Goal: Task Accomplishment & Management: Manage account settings

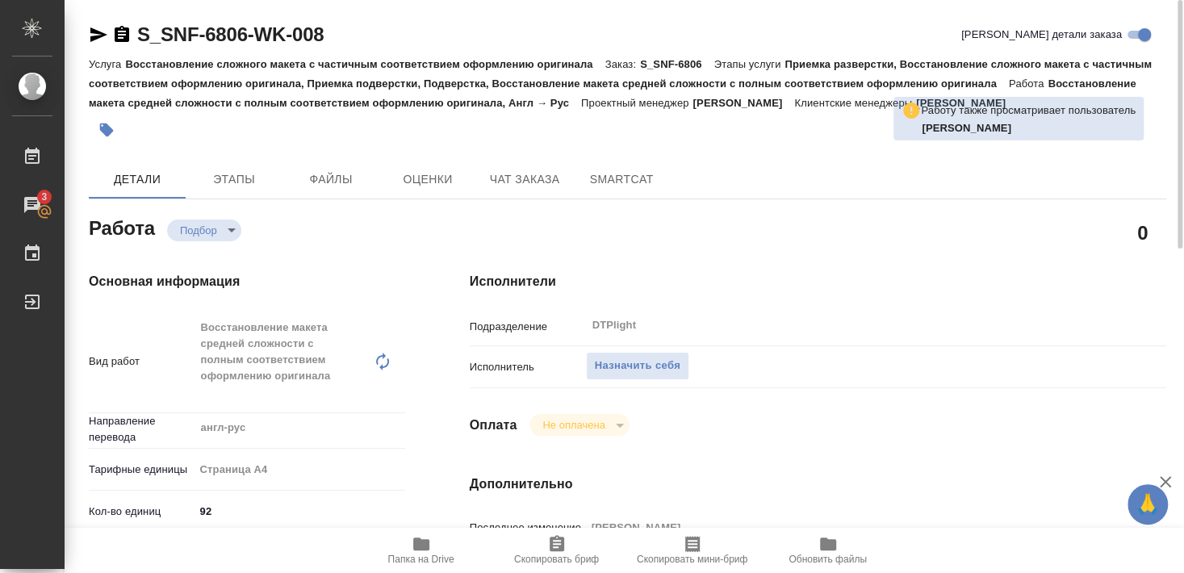
scroll to position [87, 0]
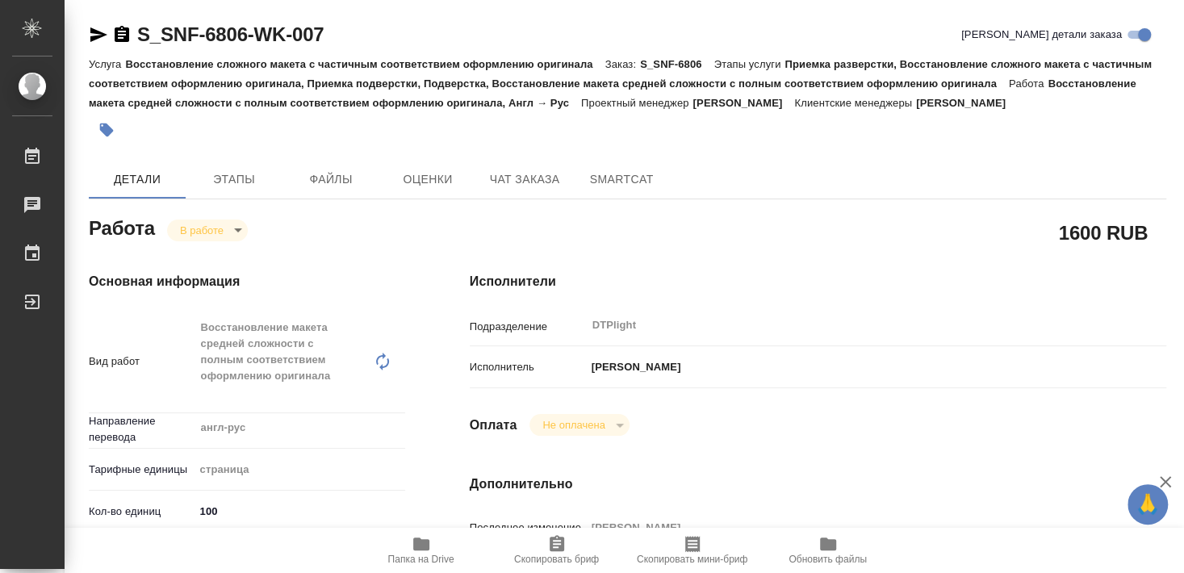
type textarea "x"
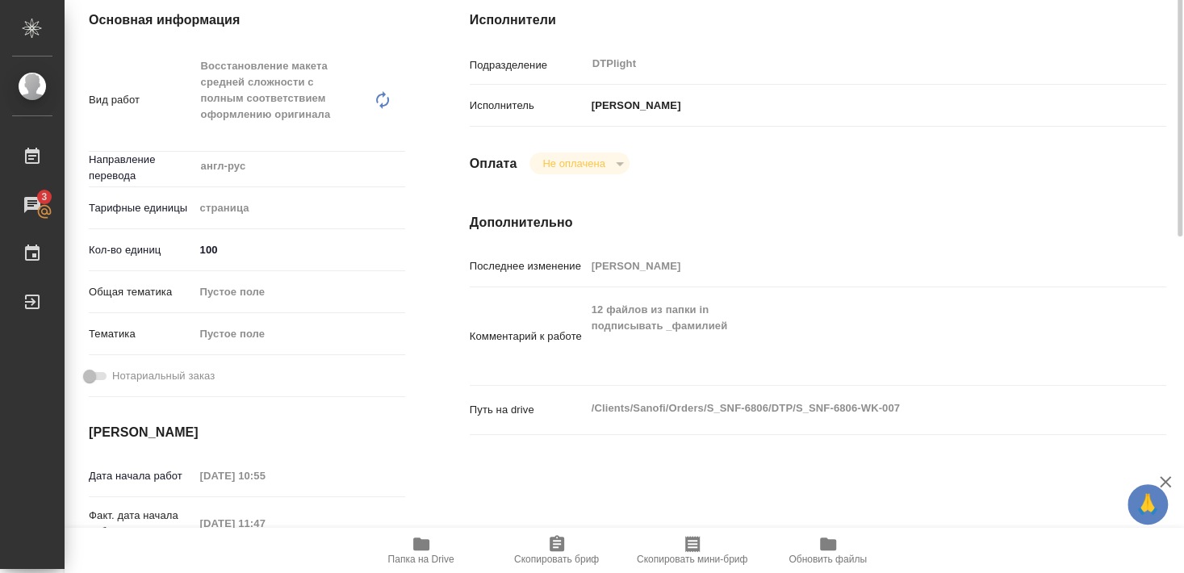
scroll to position [174, 0]
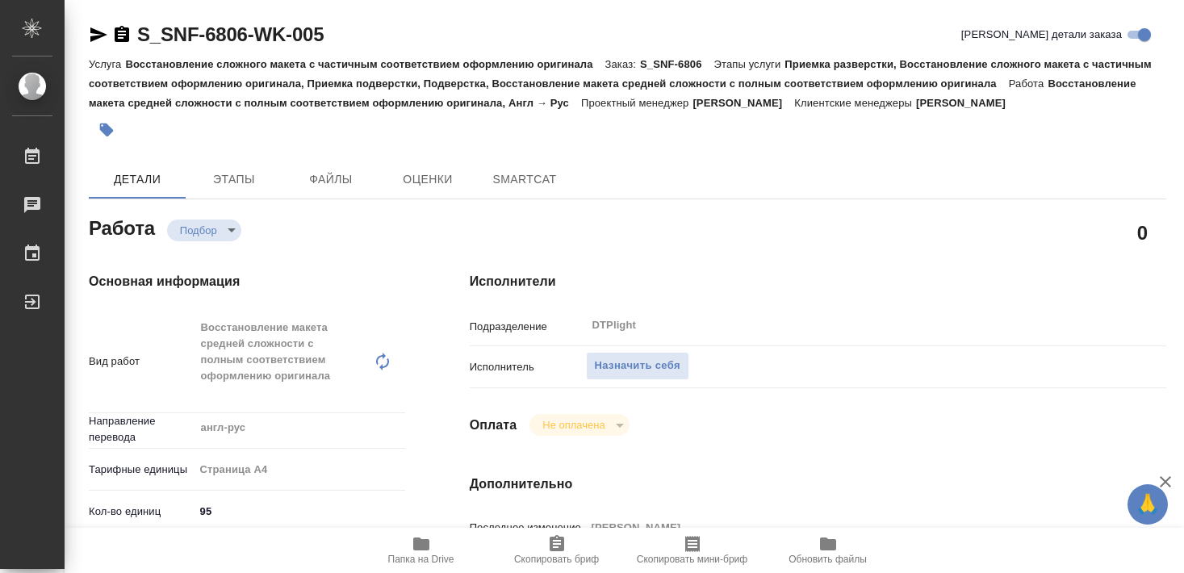
type textarea "x"
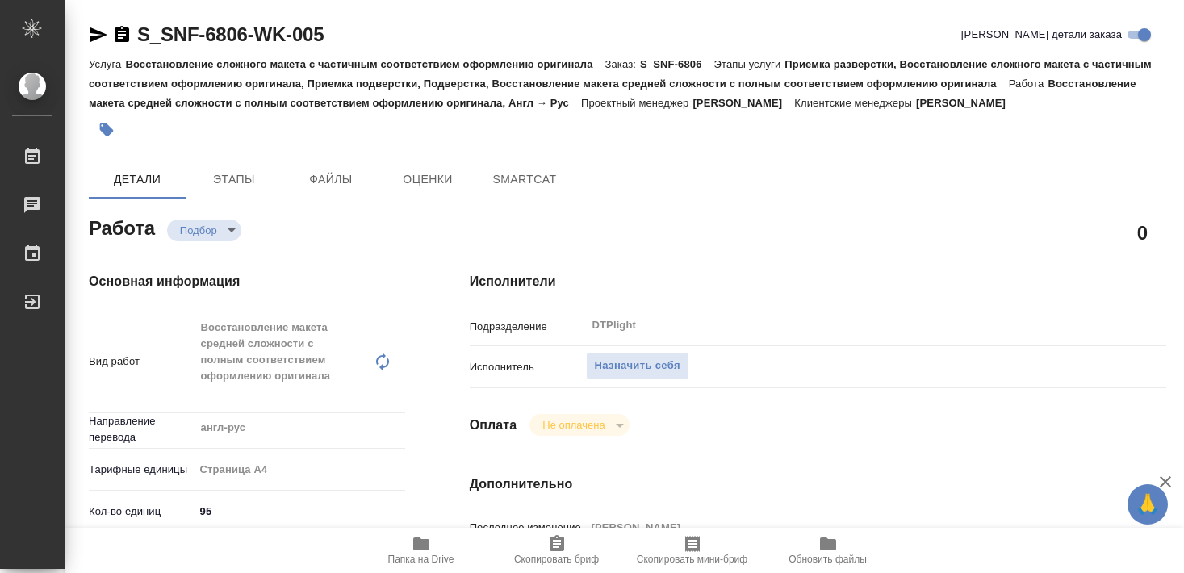
type textarea "x"
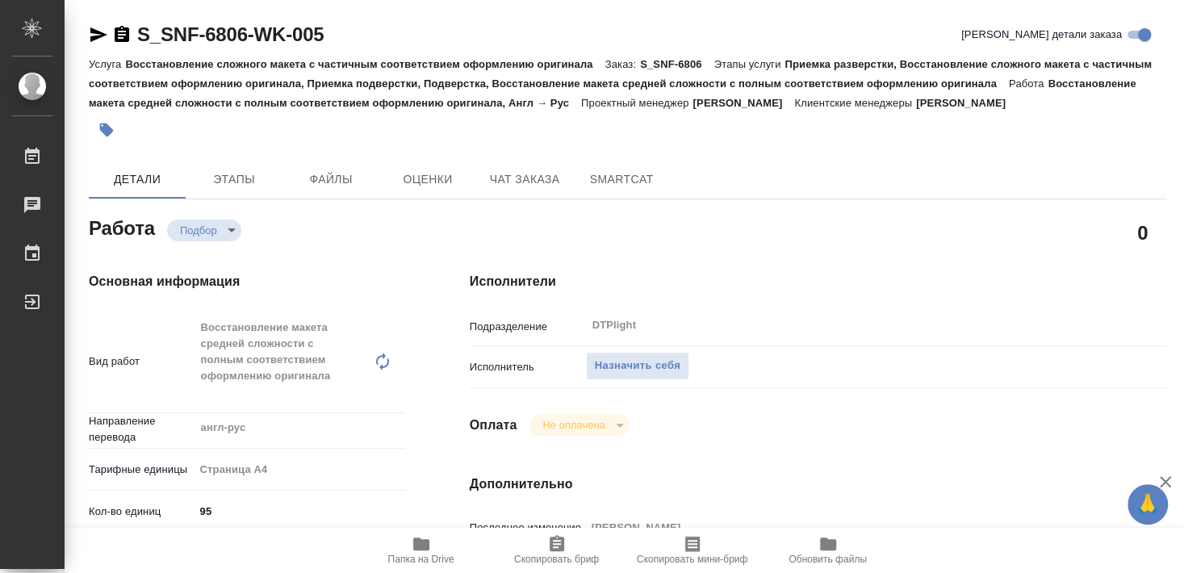
type textarea "x"
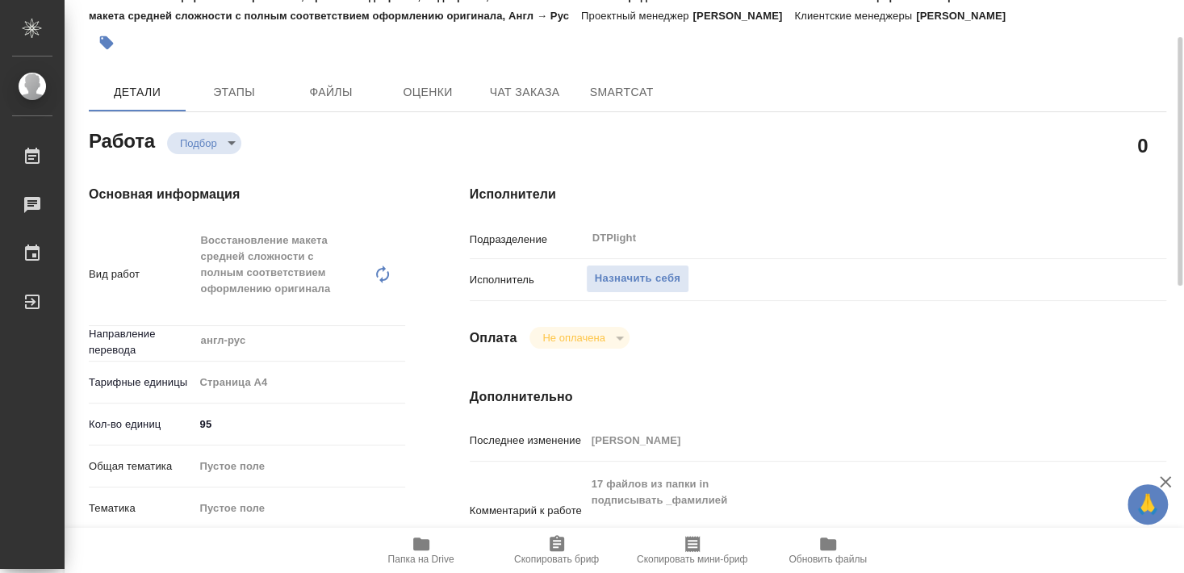
scroll to position [174, 0]
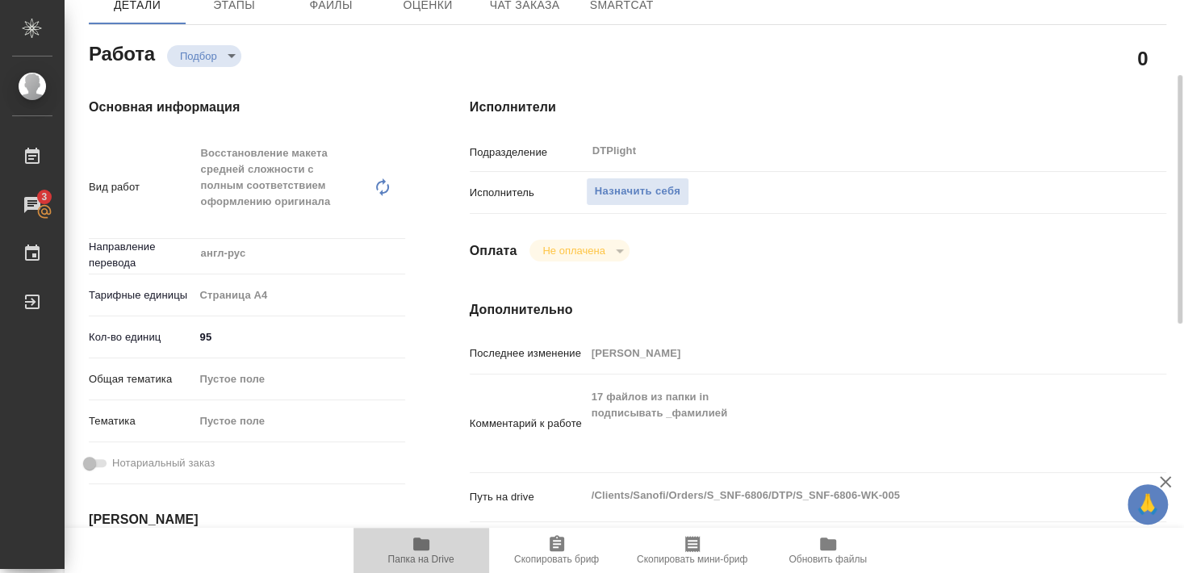
click at [420, 552] on icon "button" at bounding box center [421, 543] width 19 height 19
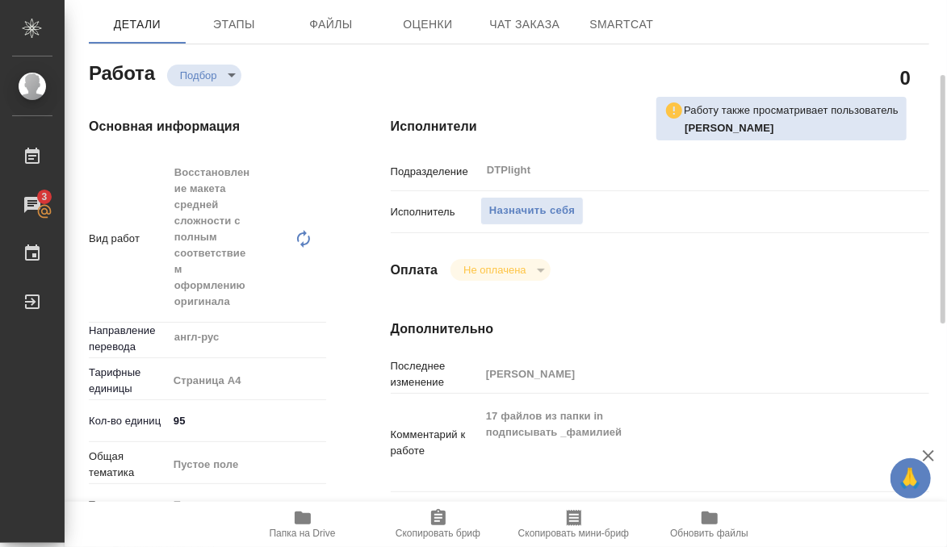
type textarea "x"
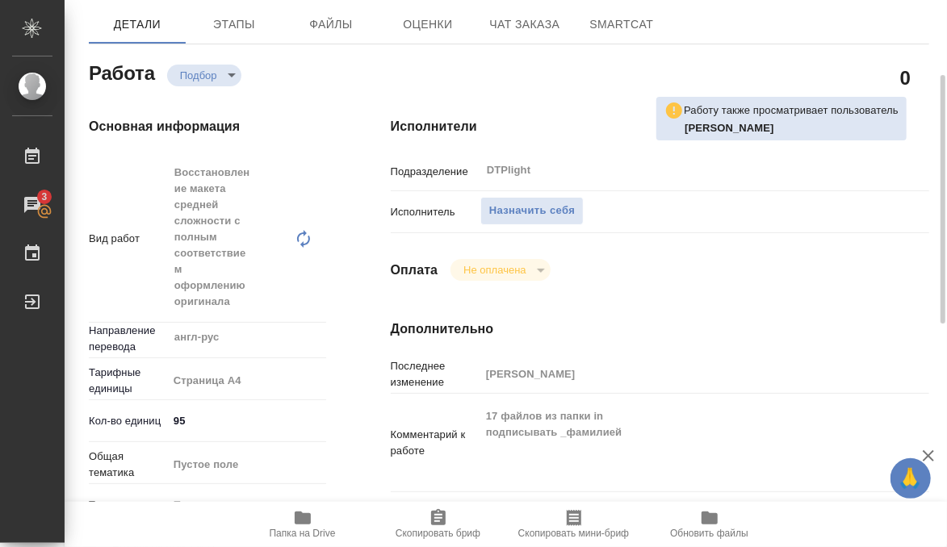
type textarea "x"
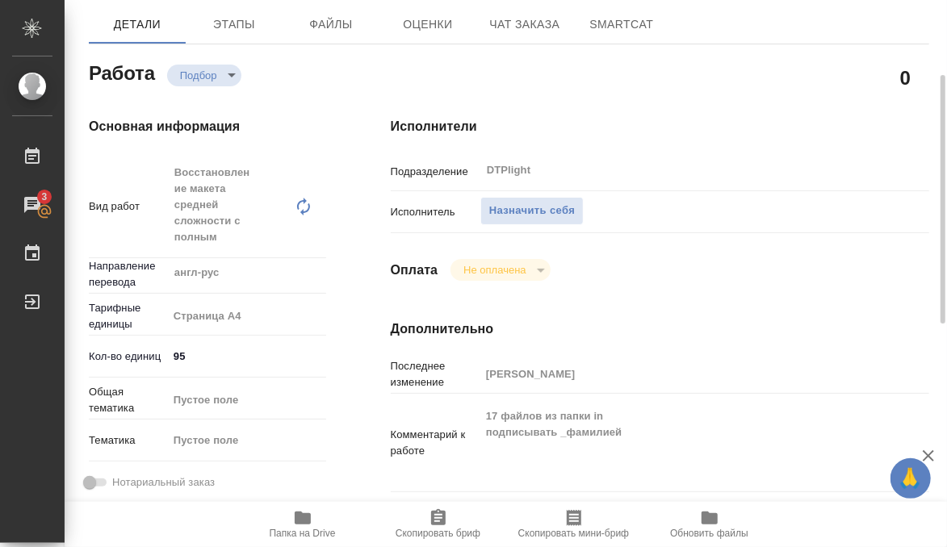
type textarea "x"
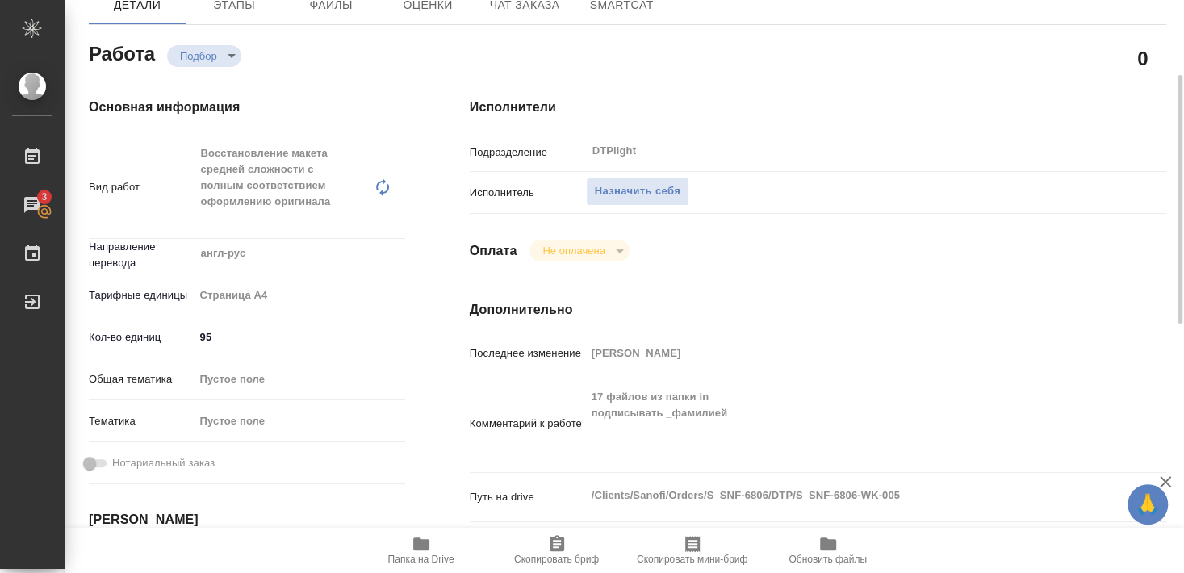
type textarea "x"
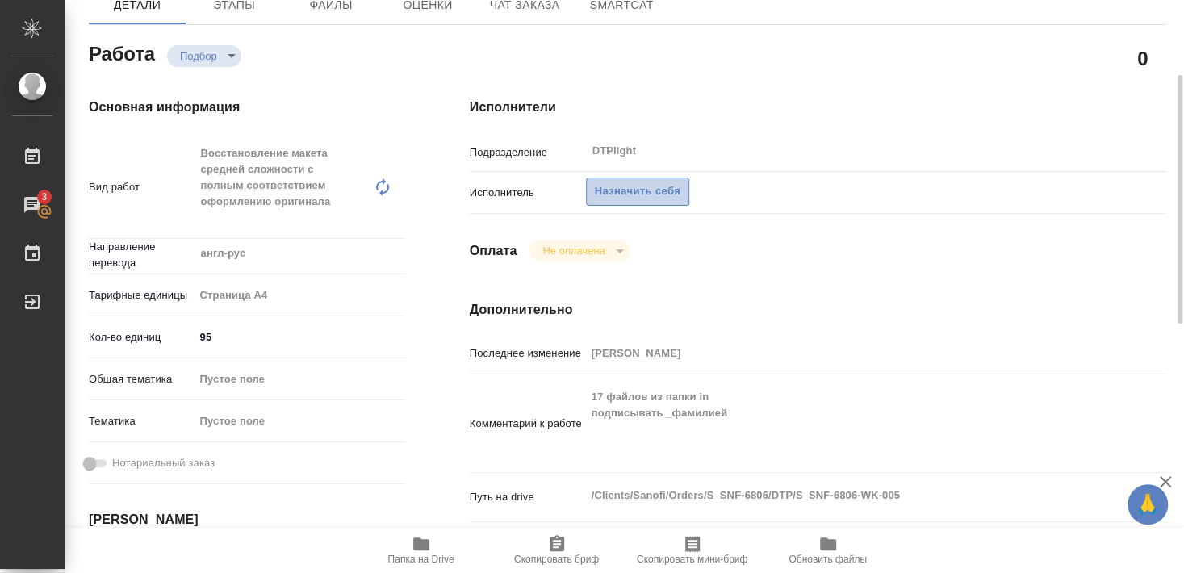
click at [650, 191] on span "Назначить себя" at bounding box center [638, 191] width 86 height 19
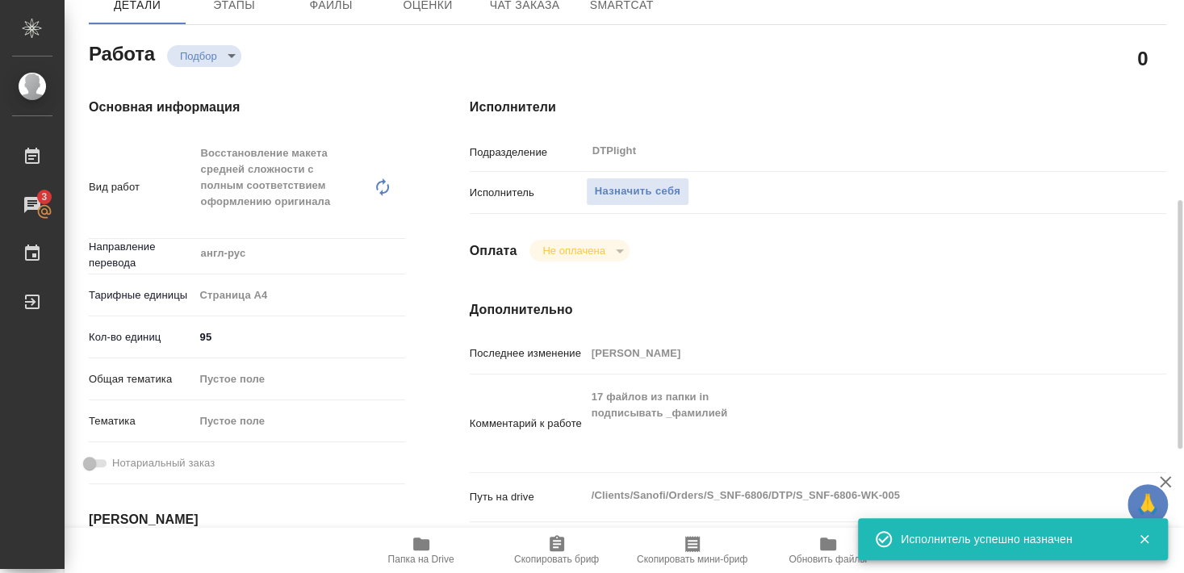
scroll to position [261, 0]
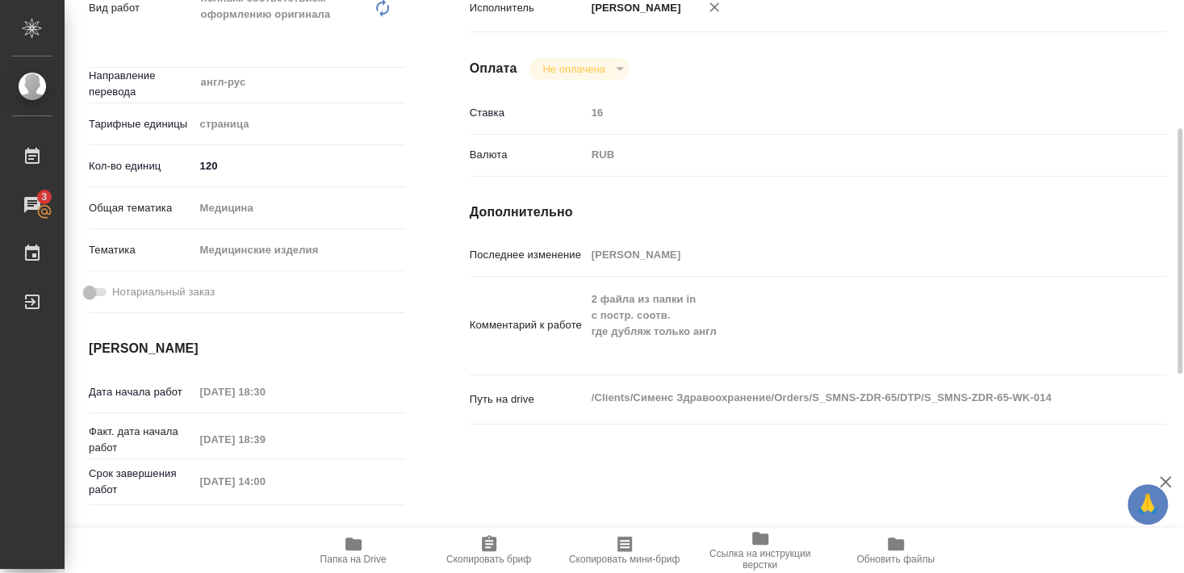
scroll to position [357, 0]
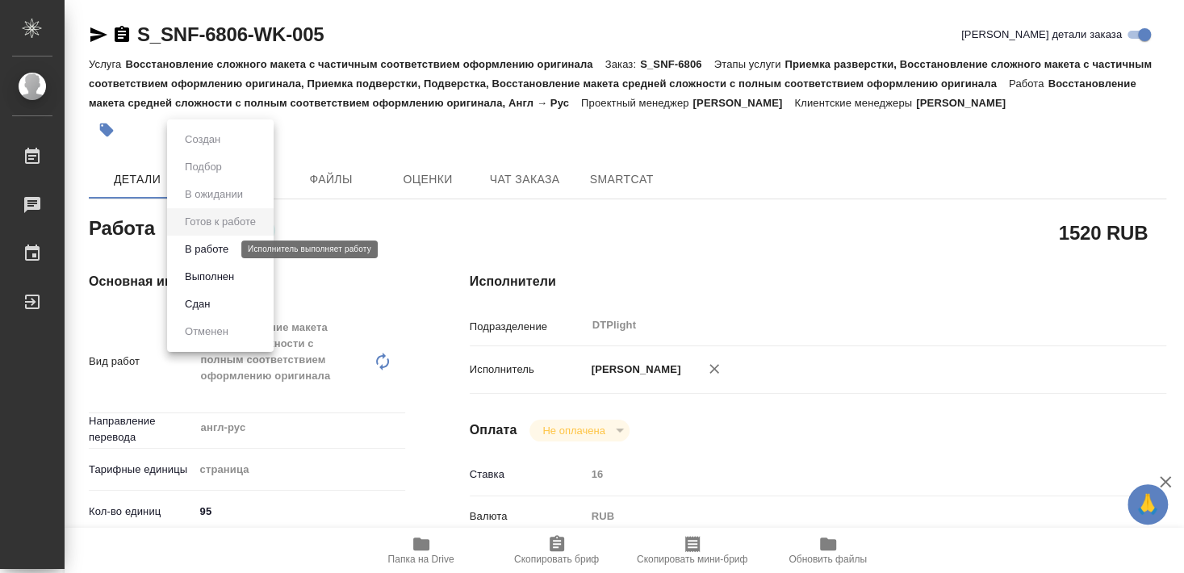
click at [214, 250] on button "В работе" at bounding box center [206, 249] width 53 height 18
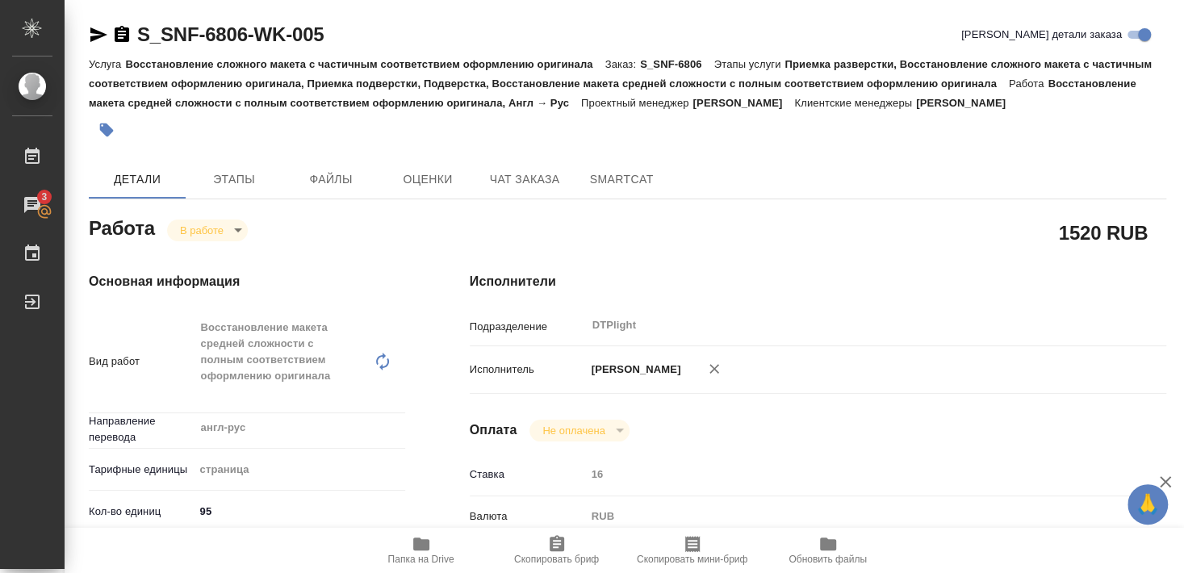
type textarea "x"
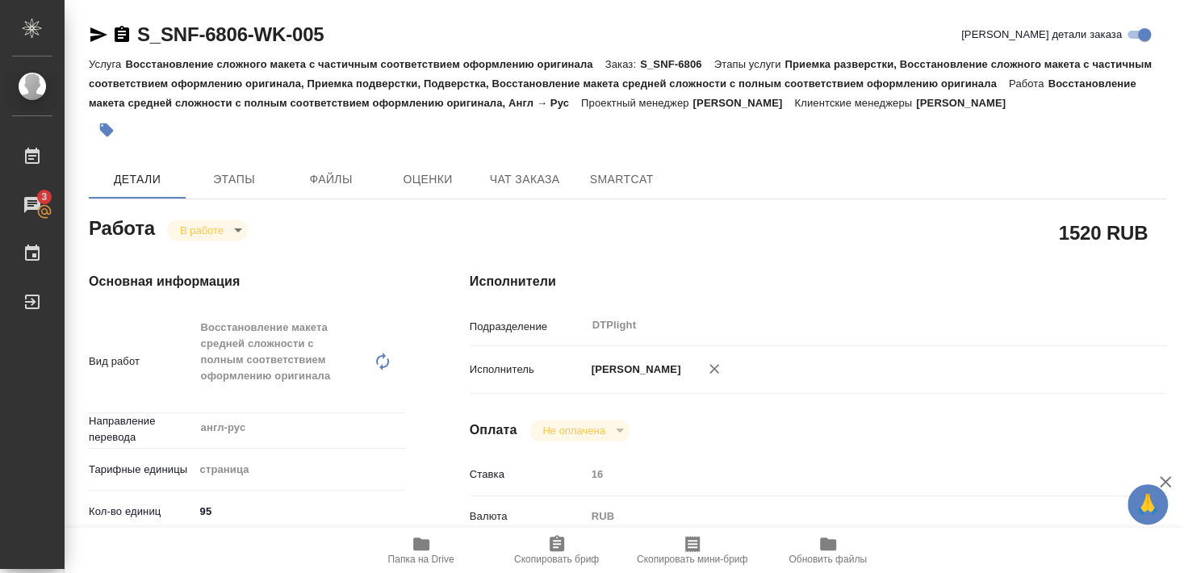
type textarea "x"
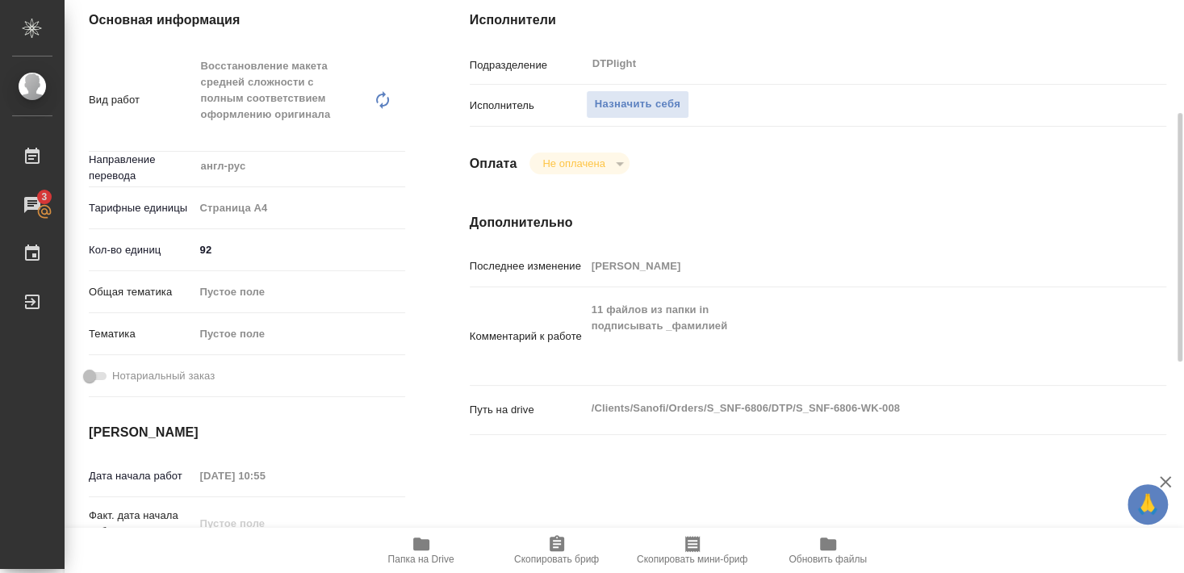
scroll to position [349, 0]
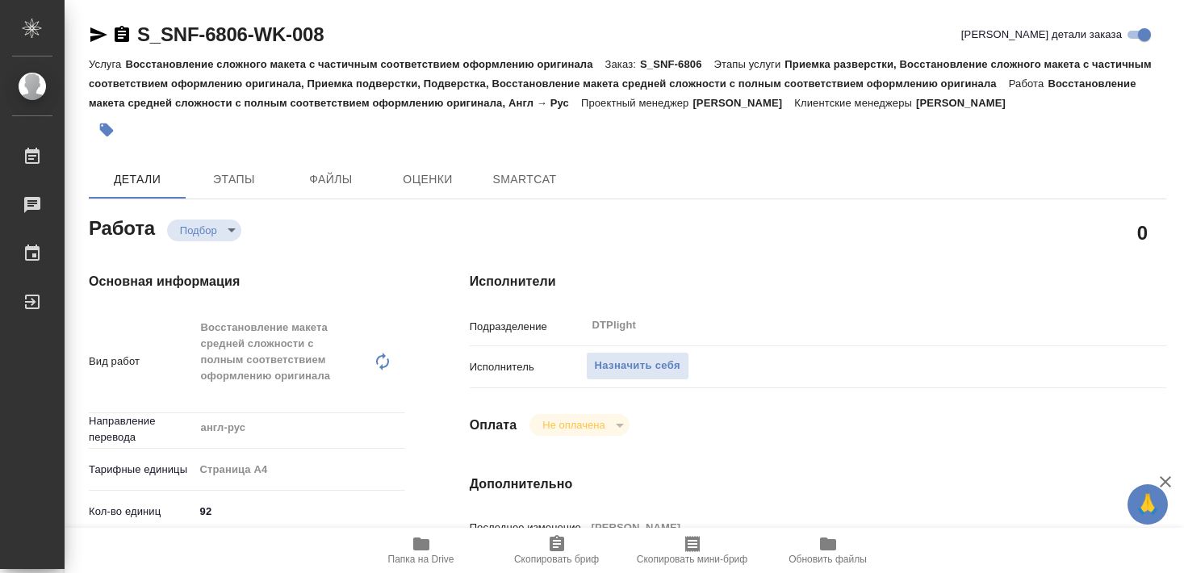
type textarea "x"
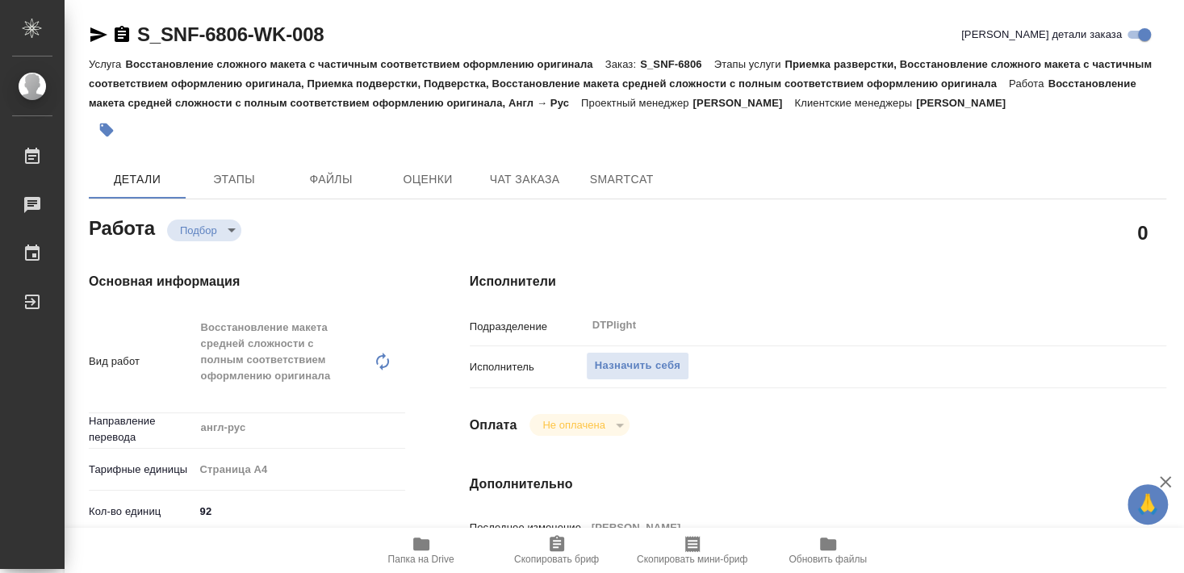
type textarea "x"
